Goal: Navigation & Orientation: Find specific page/section

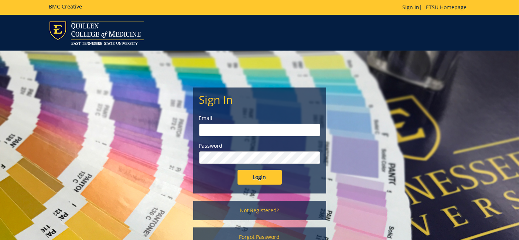
type input "[EMAIL_ADDRESS][DOMAIN_NAME]"
click at [261, 175] on input "Login" at bounding box center [259, 177] width 44 height 15
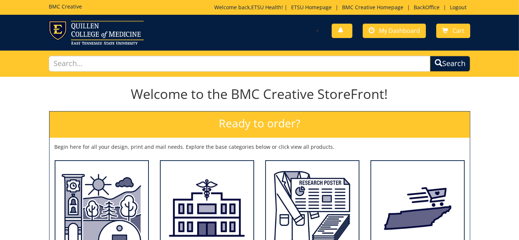
click at [421, 2] on div "BMC Creative Welcome back, ETSU Health ! | ETSU Homepage | BMC Creative Homepag…" at bounding box center [259, 7] width 432 height 15
click at [421, 6] on link "BackOffice" at bounding box center [426, 7] width 33 height 7
